Goal: Task Accomplishment & Management: Manage account settings

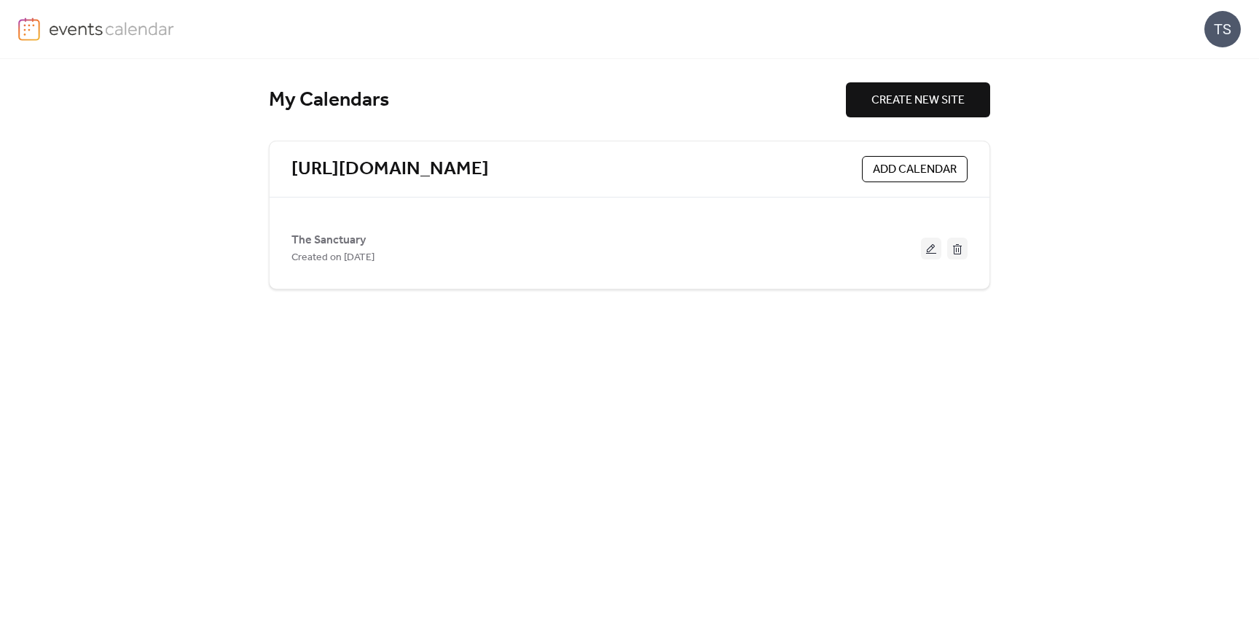
click at [1222, 31] on div "TS" at bounding box center [1223, 29] width 36 height 36
click at [1202, 61] on span "Account" at bounding box center [1194, 65] width 43 height 17
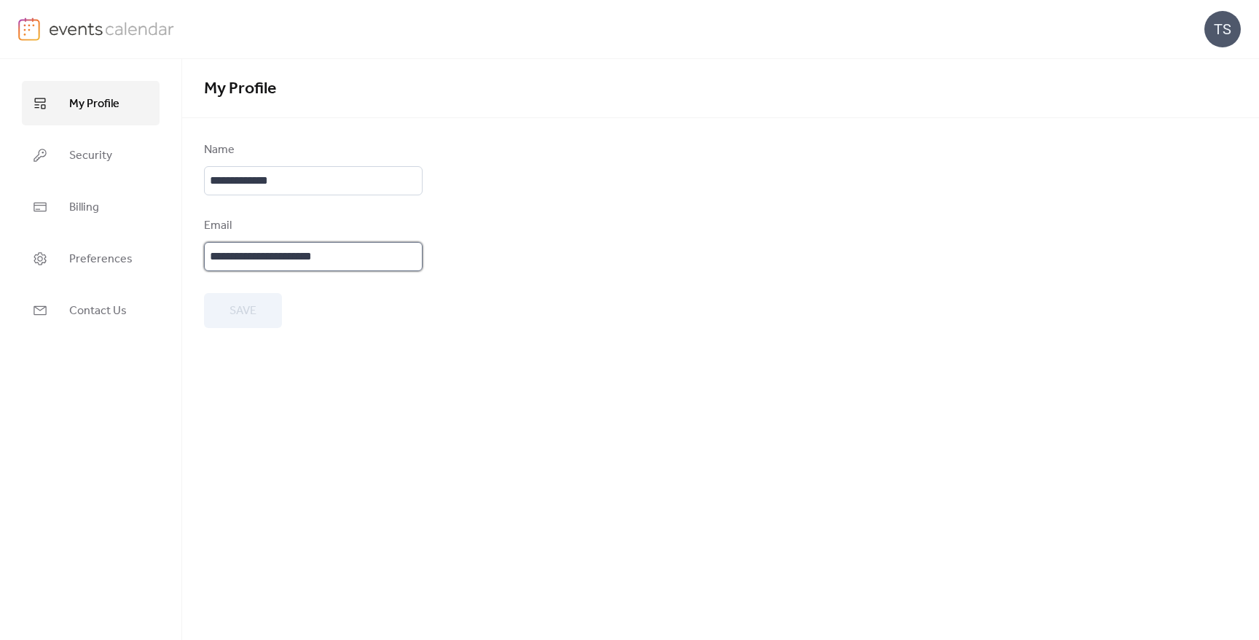
click at [356, 261] on input "**********" at bounding box center [313, 256] width 219 height 29
